Goal: Find contact information: Find contact information

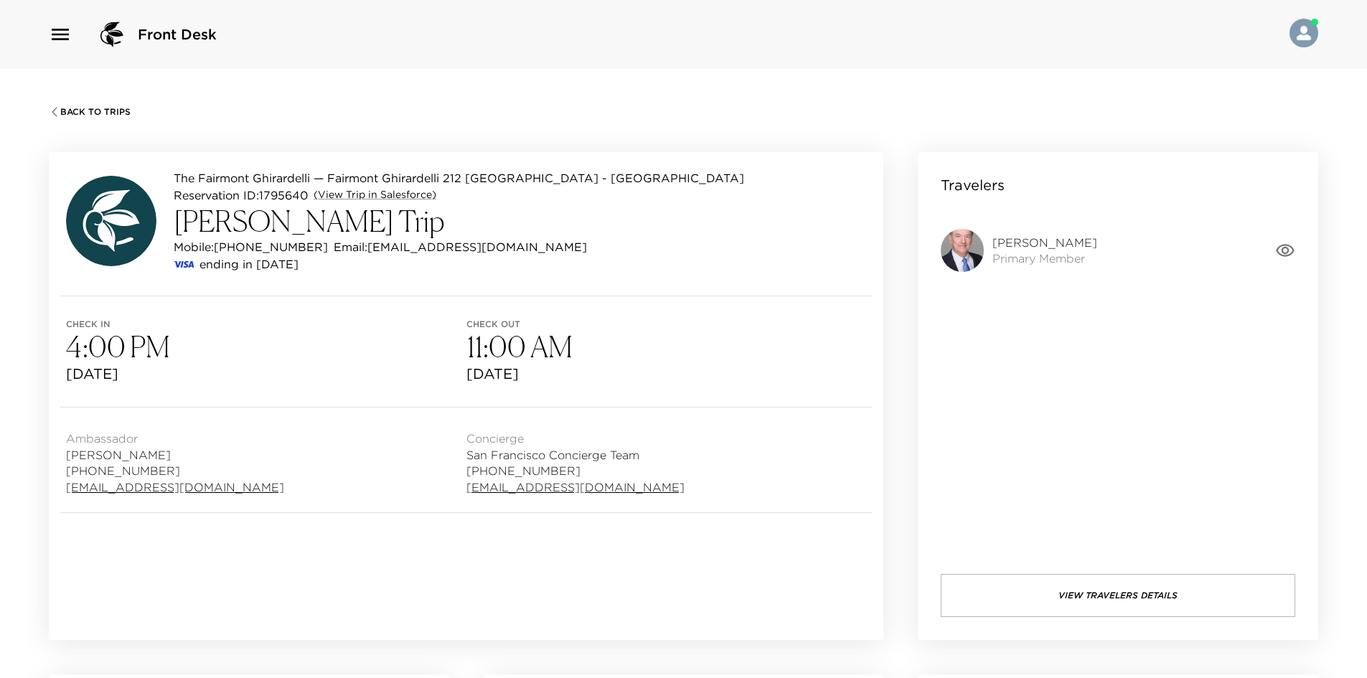
click at [1071, 570] on div "Travelers James Bruyette Primary Member View Travelers Details" at bounding box center [1118, 396] width 400 height 488
click at [1064, 588] on button "View Travelers Details" at bounding box center [1118, 595] width 354 height 43
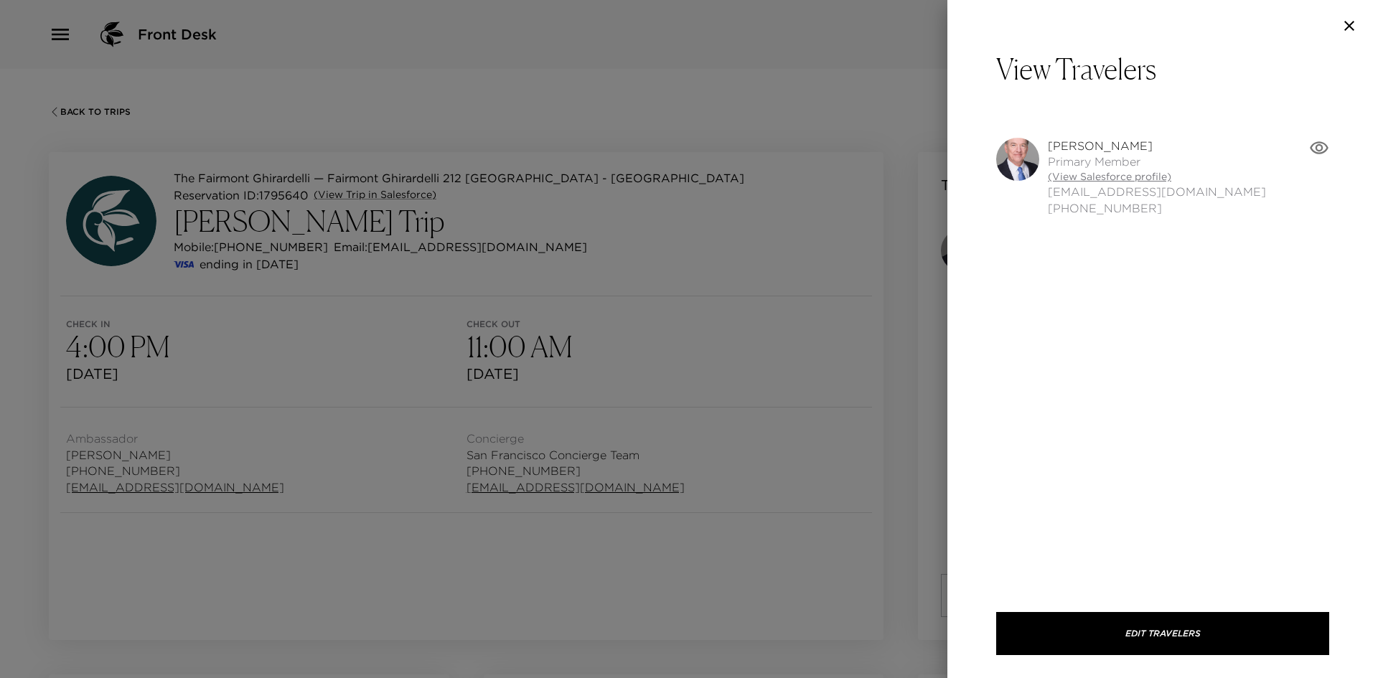
click at [1086, 176] on link "(View Salesforce profile)" at bounding box center [1157, 177] width 218 height 14
click at [428, 277] on div at bounding box center [689, 339] width 1378 height 678
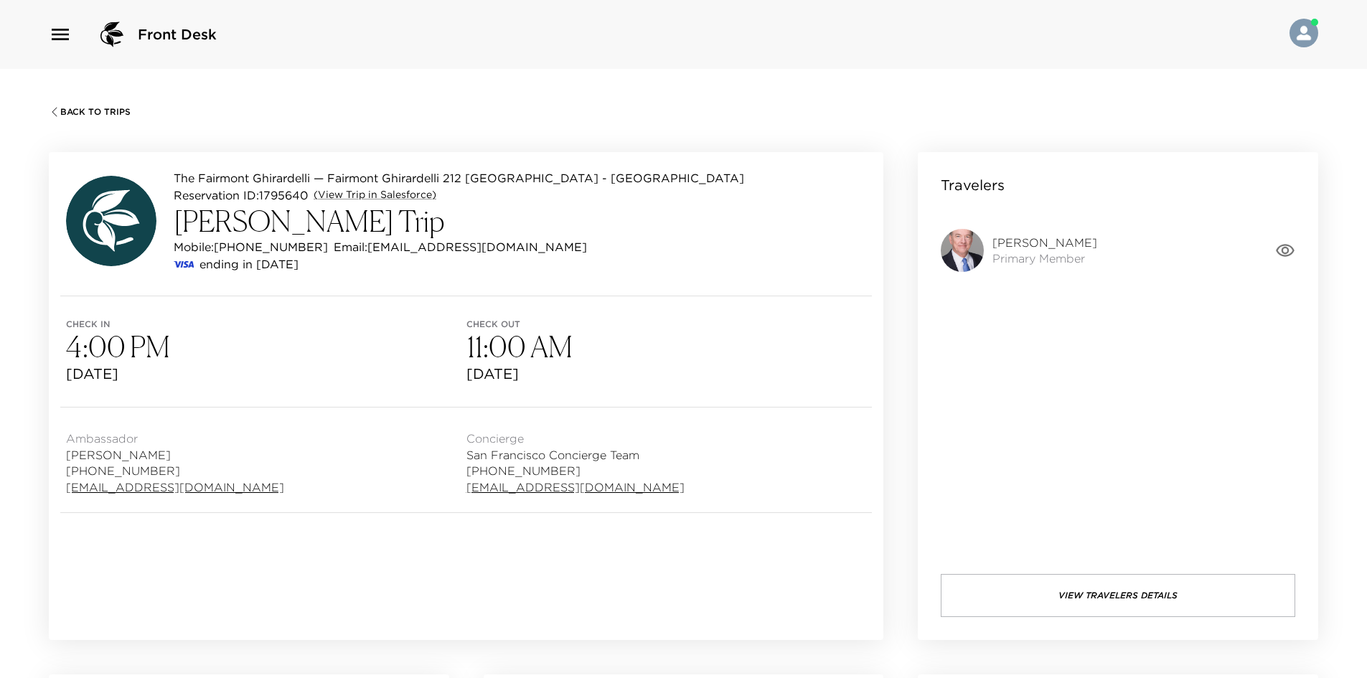
drag, startPoint x: 396, startPoint y: 291, endPoint x: 122, endPoint y: 264, distance: 275.4
click at [374, 286] on div "The Fairmont Ghirardelli — Fairmont Ghirardelli 212 San Francisco - Fairmont He…" at bounding box center [466, 224] width 835 height 144
drag, startPoint x: 224, startPoint y: 244, endPoint x: 298, endPoint y: 245, distance: 73.9
click at [298, 245] on div "Mobile: (571) 499-1217 Email: jimbruyette@gmail.com" at bounding box center [459, 246] width 570 height 17
copy p "571) 499-1217"
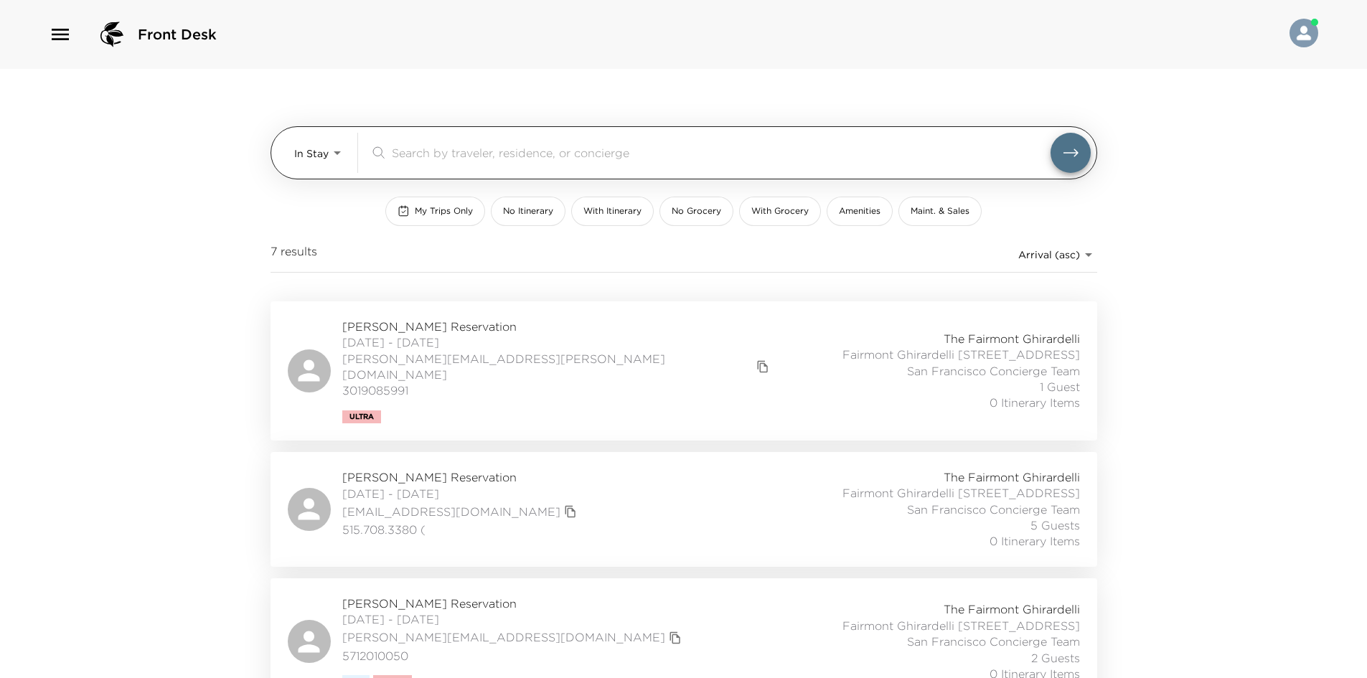
click at [308, 137] on body "Front Desk In Stay In-Stay ​ My Trips Only No Itinerary With Itinerary No Groce…" at bounding box center [683, 339] width 1367 height 678
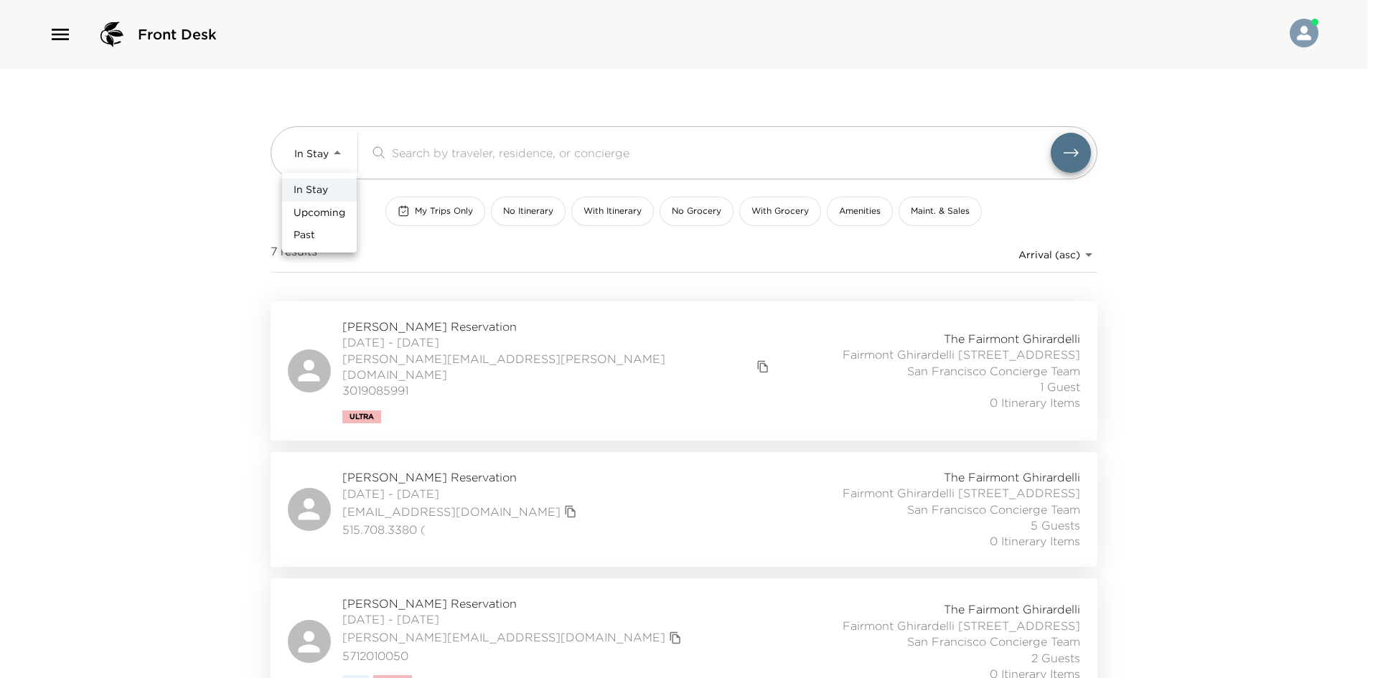
click at [316, 200] on li "In Stay" at bounding box center [319, 190] width 75 height 23
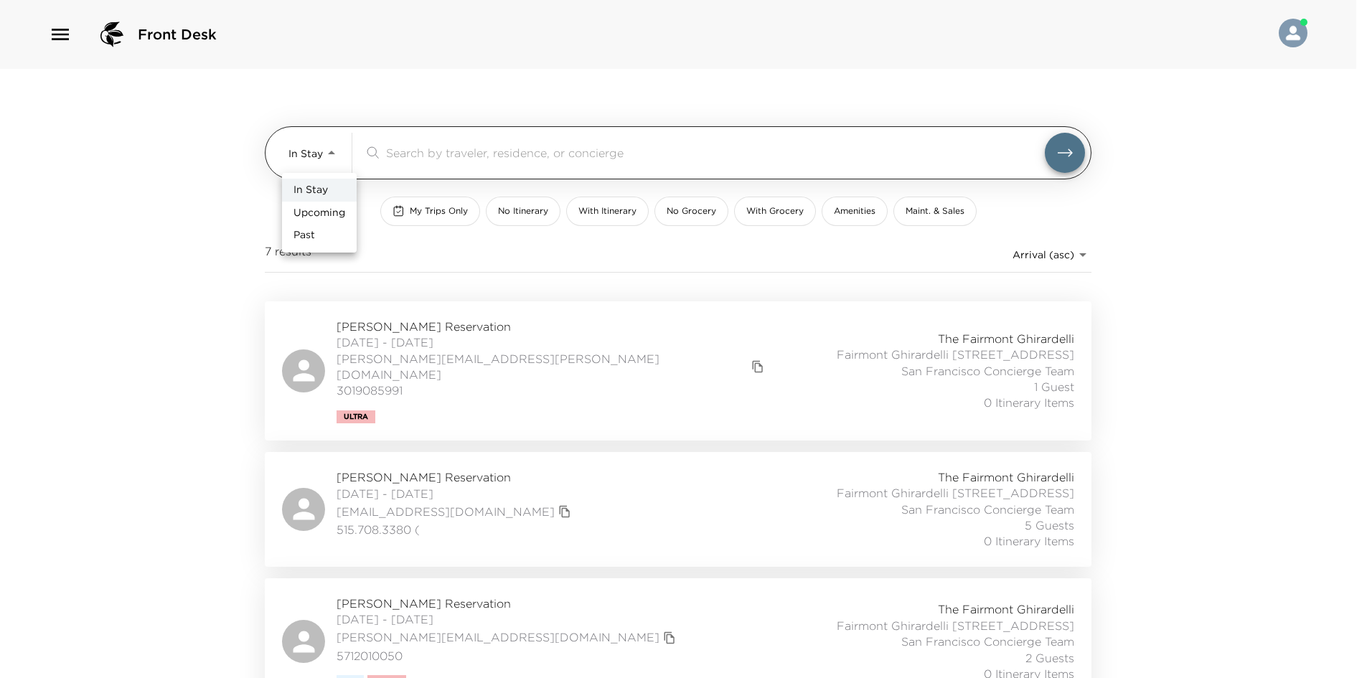
click at [309, 151] on body "Front Desk In Stay In-Stay ​ My Trips Only No Itinerary With Itinerary No Groce…" at bounding box center [683, 339] width 1367 height 678
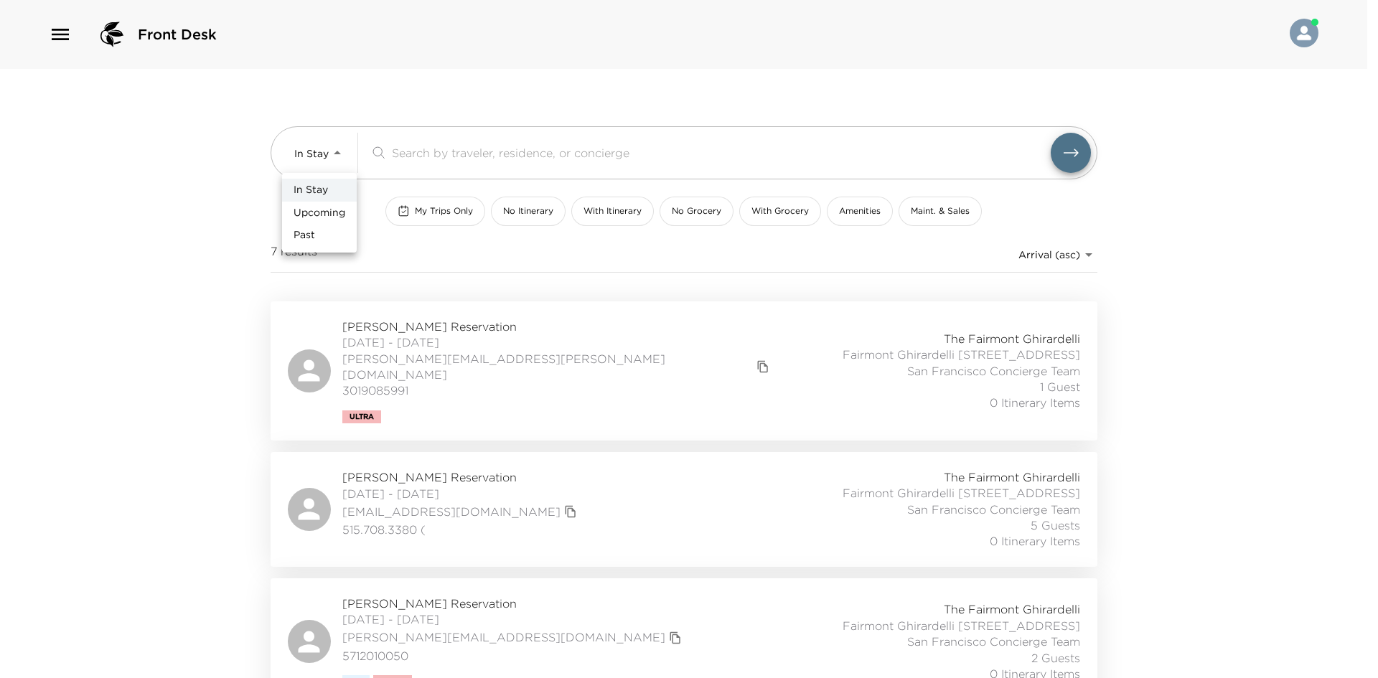
click at [316, 219] on li "Upcoming" at bounding box center [319, 213] width 75 height 23
type input "Upcoming"
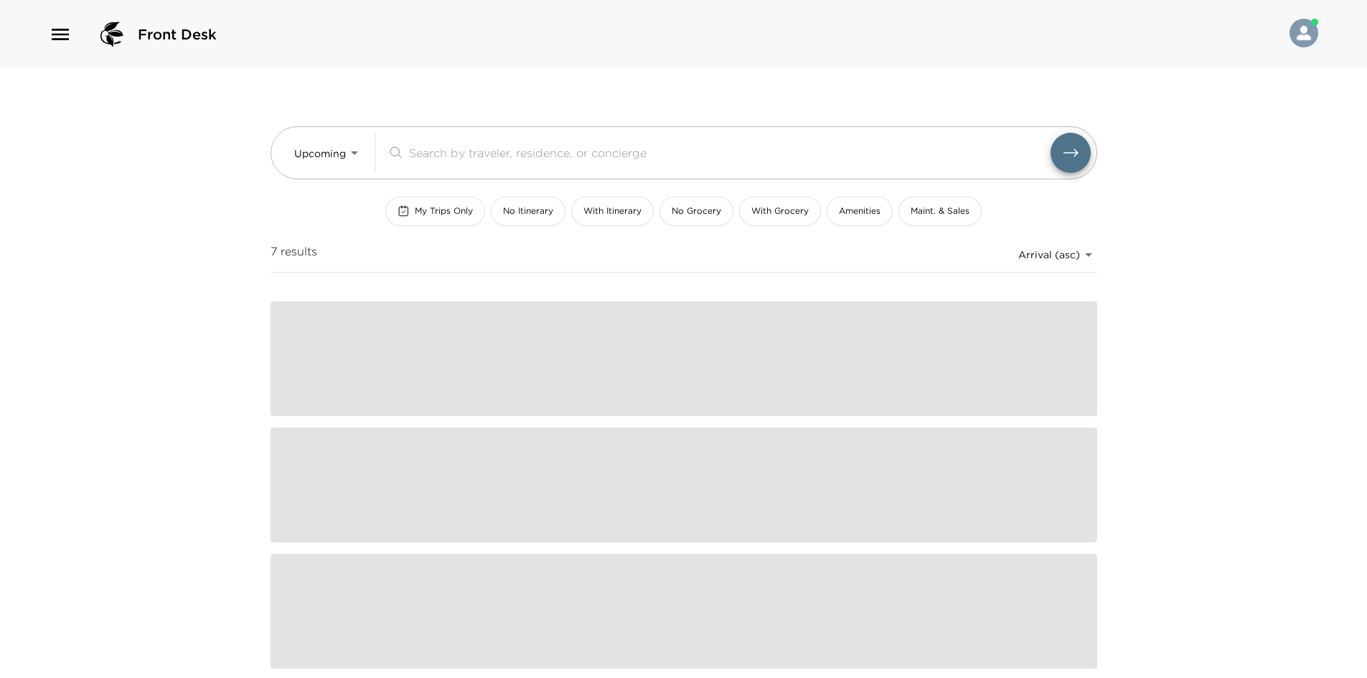
click at [180, 244] on div "Front Desk Upcoming Upcoming ​ My Trips Only No Itinerary With Itinerary No Gro…" at bounding box center [683, 339] width 1367 height 678
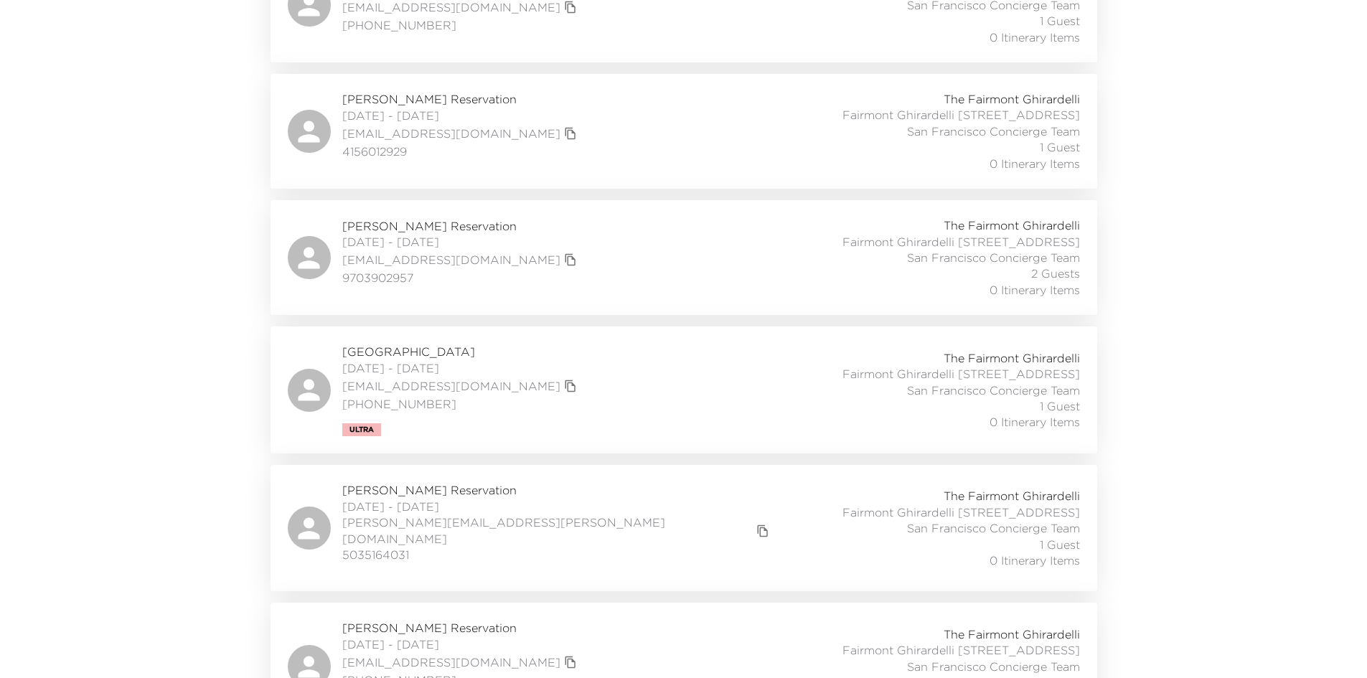
scroll to position [708, 0]
